Goal: Task Accomplishment & Management: Manage account settings

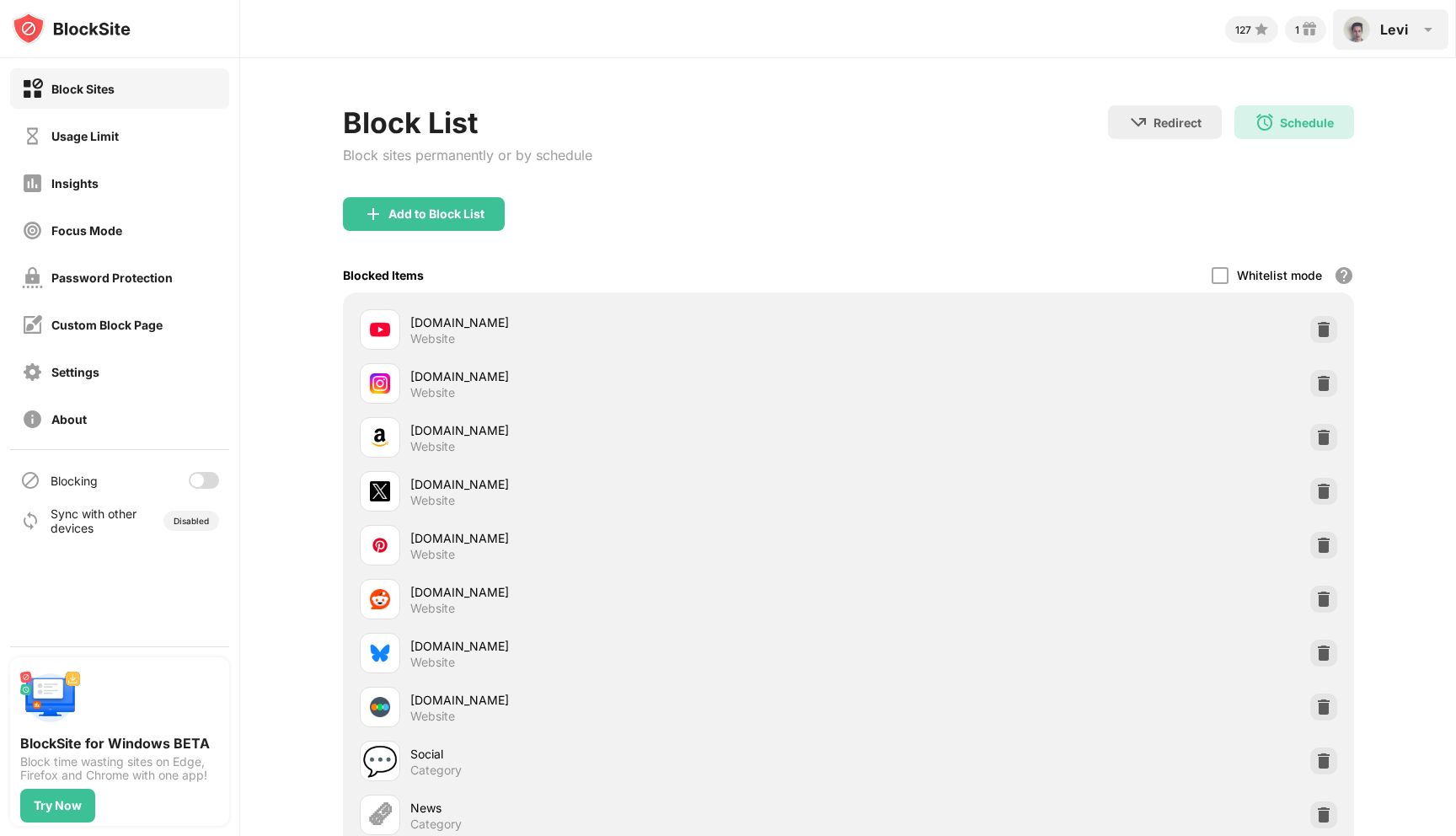
click at [1365, 26] on img at bounding box center [1356, 29] width 27 height 27
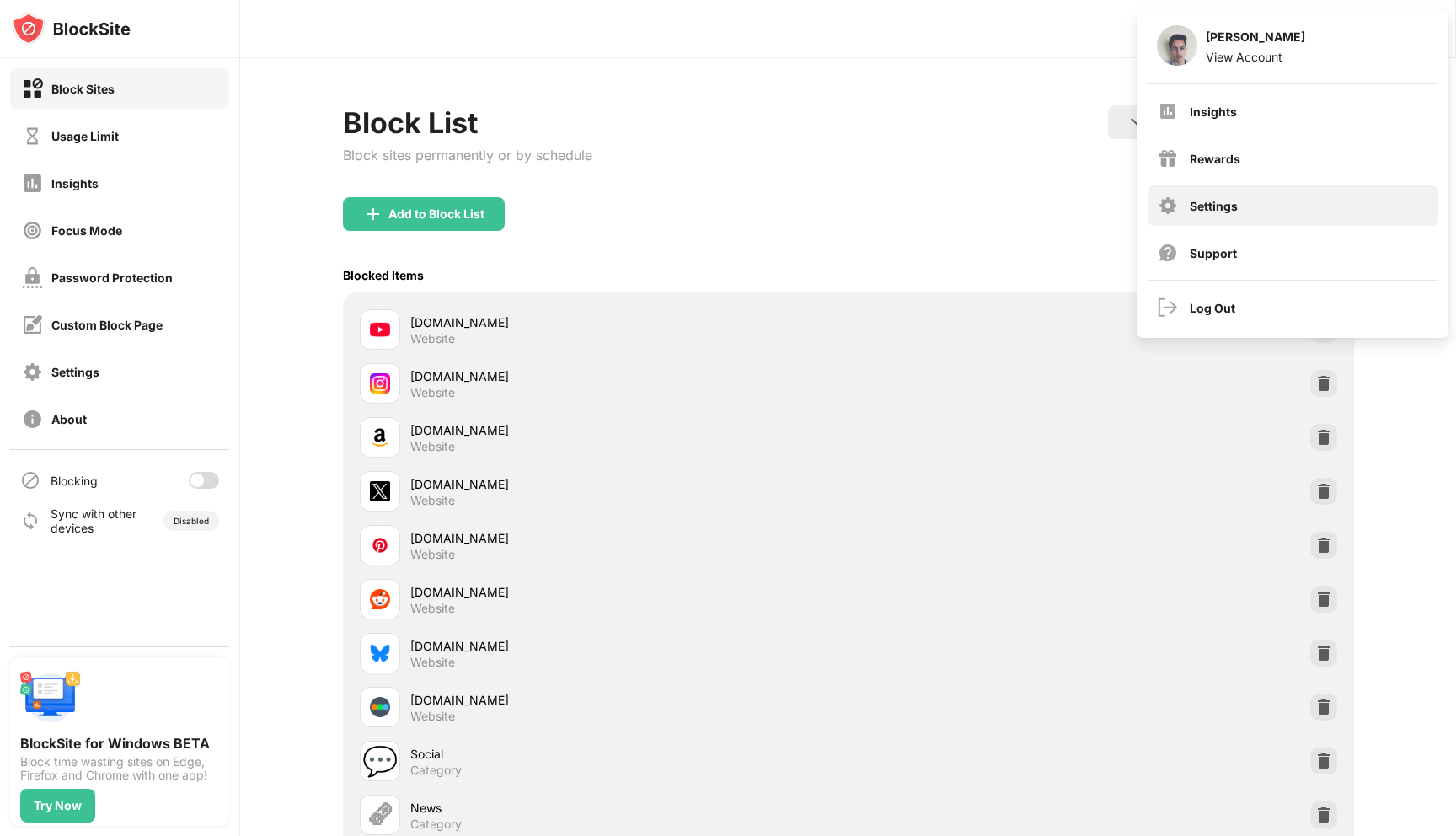
click at [1224, 208] on div "Settings" at bounding box center [1213, 206] width 48 height 14
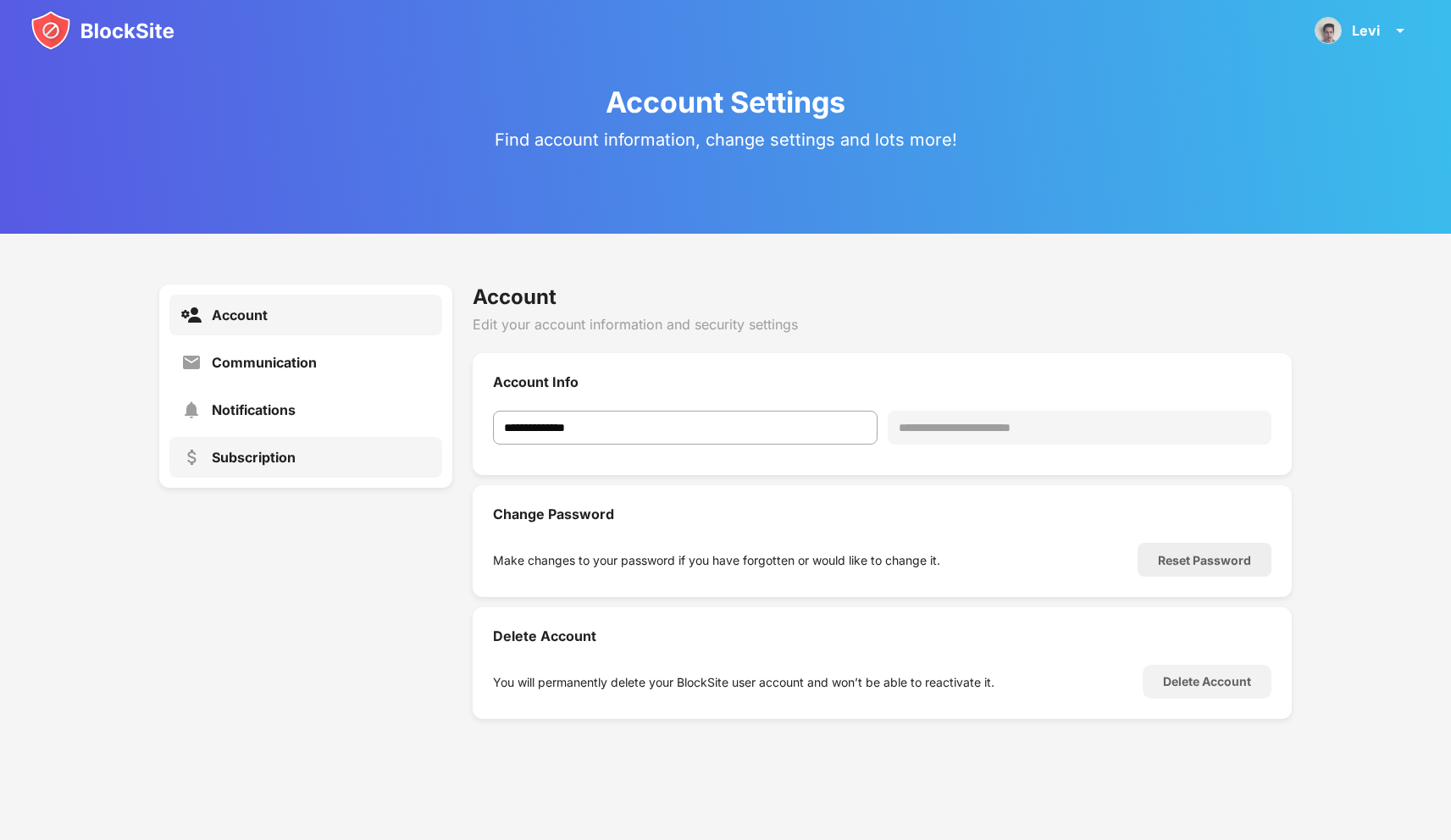
click at [281, 462] on div "Subscription" at bounding box center [254, 456] width 84 height 17
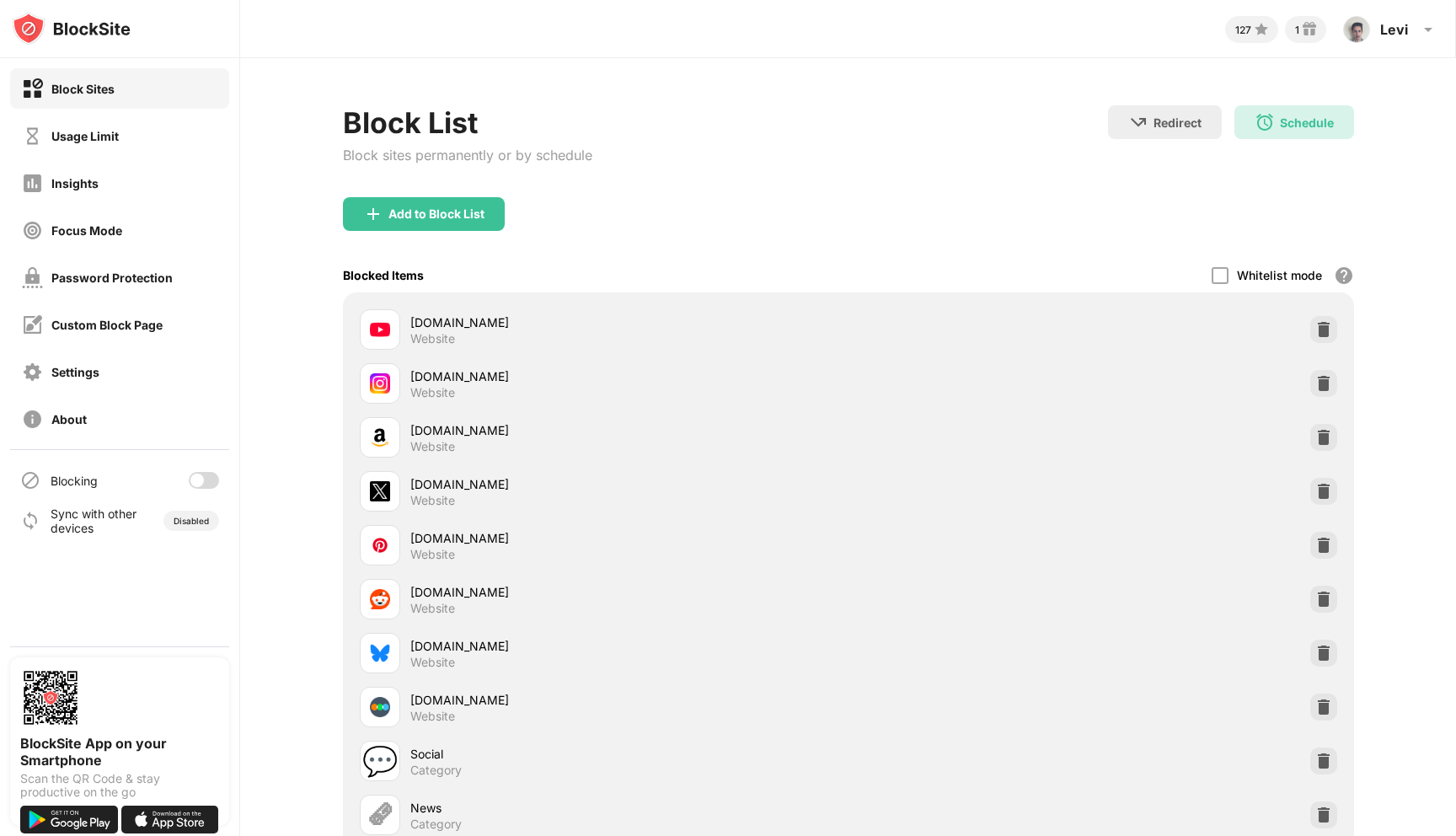
click at [209, 480] on div at bounding box center [204, 480] width 30 height 17
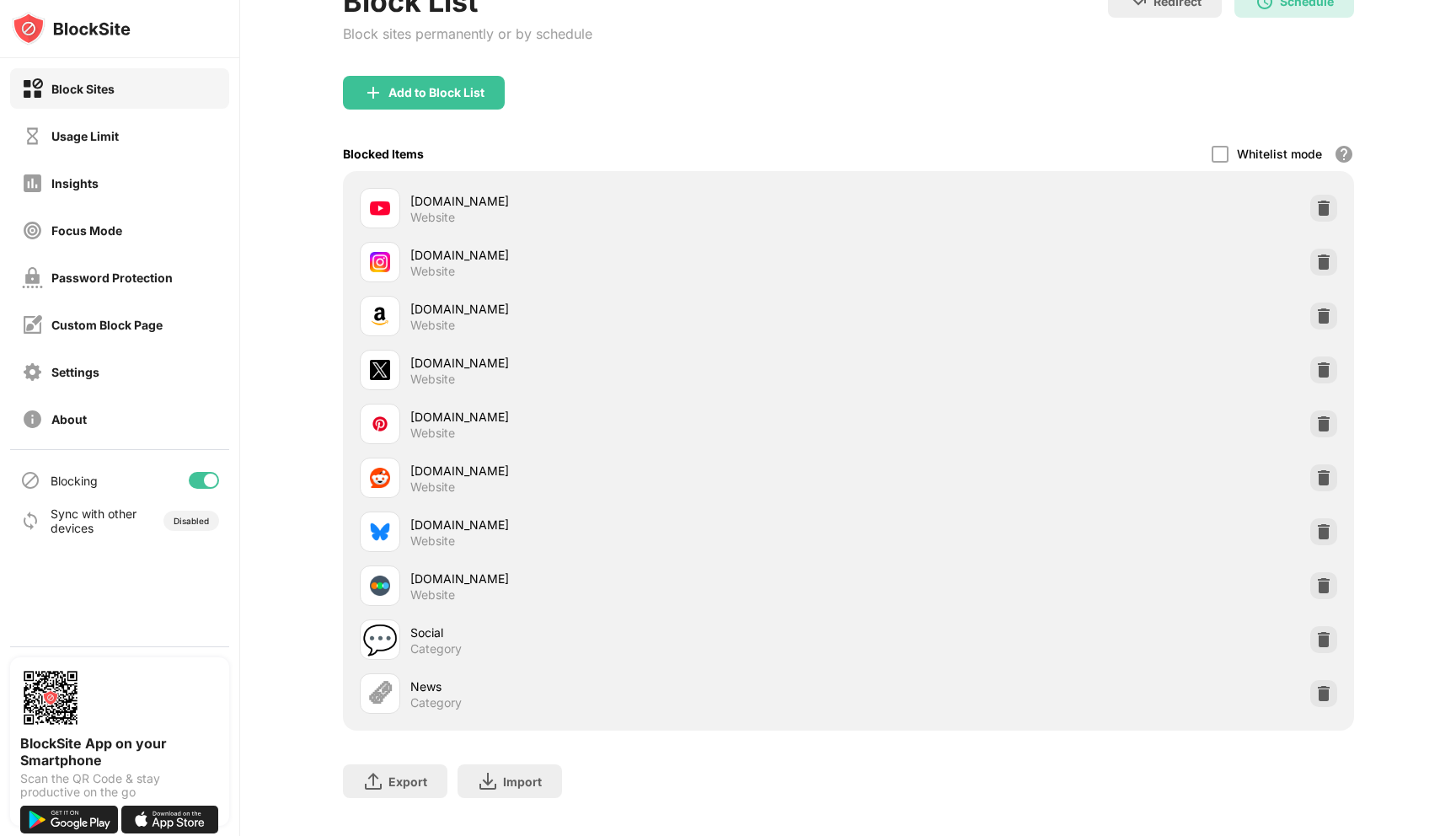
scroll to position [159, 0]
